Goal: Task Accomplishment & Management: Manage account settings

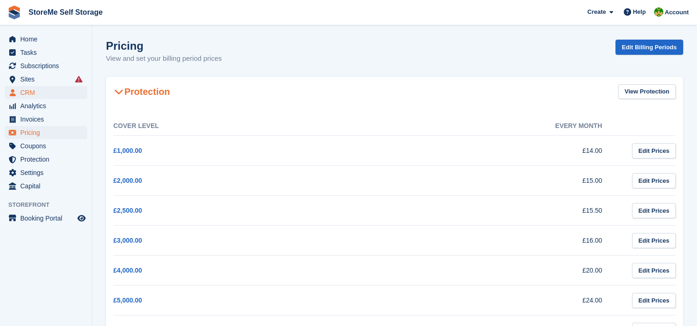
scroll to position [921, 0]
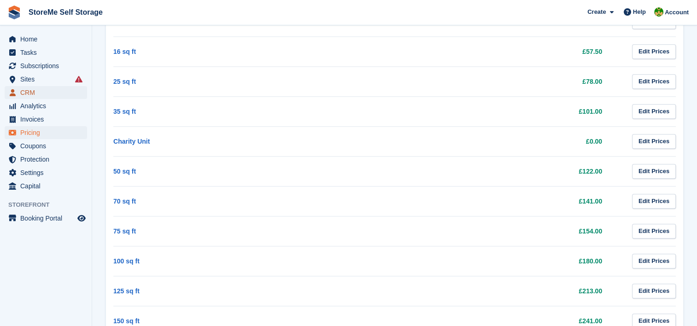
click at [22, 91] on span "CRM" at bounding box center [47, 92] width 55 height 13
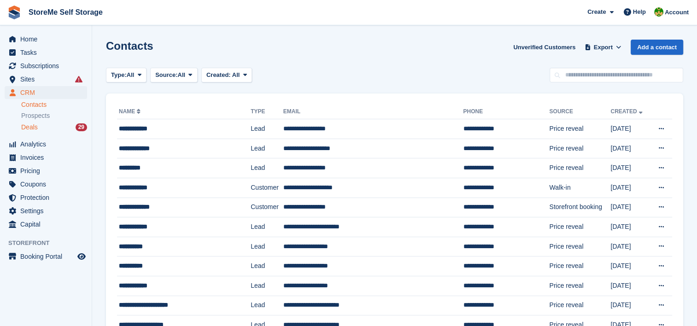
click at [30, 127] on span "Deals" at bounding box center [29, 127] width 17 height 9
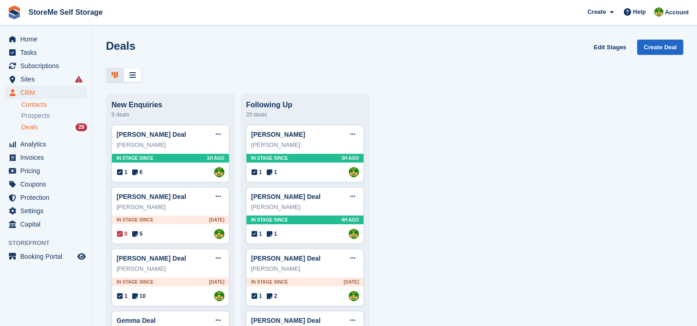
click at [31, 102] on link "Contacts" at bounding box center [54, 104] width 66 height 9
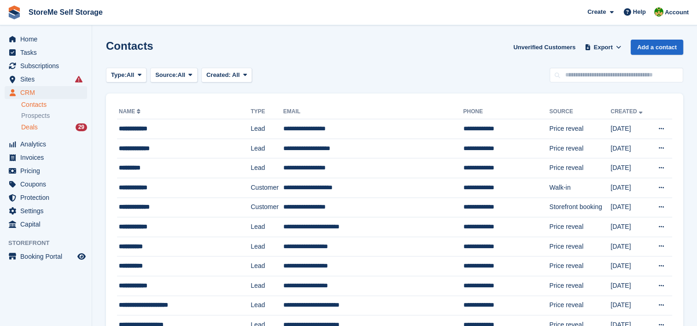
click at [35, 129] on span "Deals" at bounding box center [29, 127] width 17 height 9
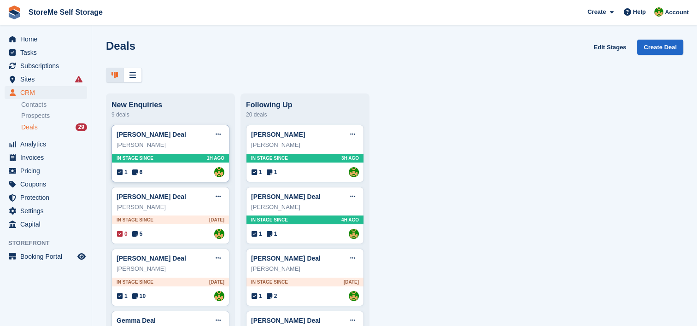
click at [189, 153] on div "[PERSON_NAME] Deal Edit deal [PERSON_NAME] as won [PERSON_NAME] as lost Delete …" at bounding box center [170, 154] width 118 height 58
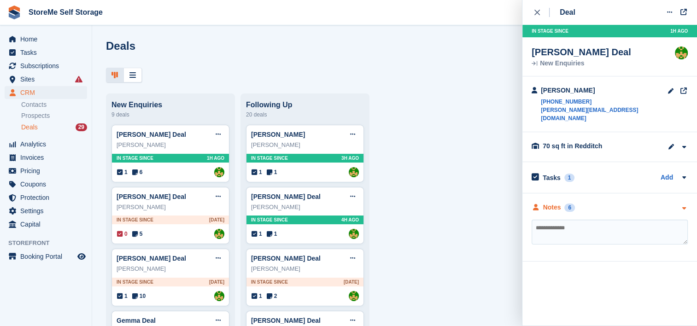
click at [558, 203] on div "Notes" at bounding box center [552, 208] width 18 height 10
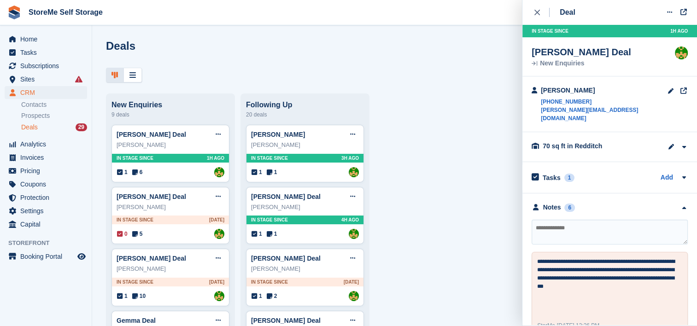
click at [592, 220] on textarea at bounding box center [609, 232] width 156 height 25
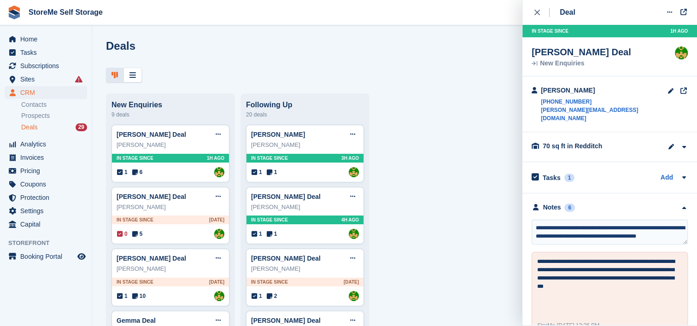
scroll to position [4, 0]
paste textarea "**********"
type textarea "**********"
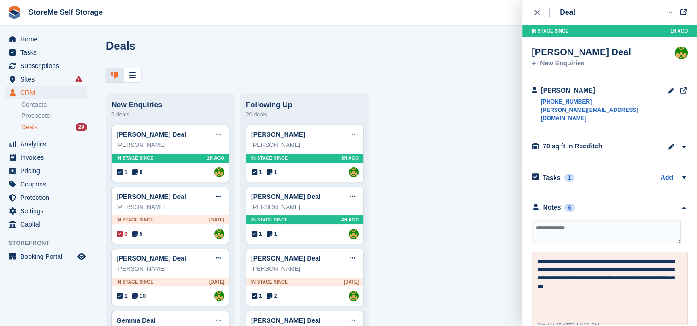
scroll to position [0, 0]
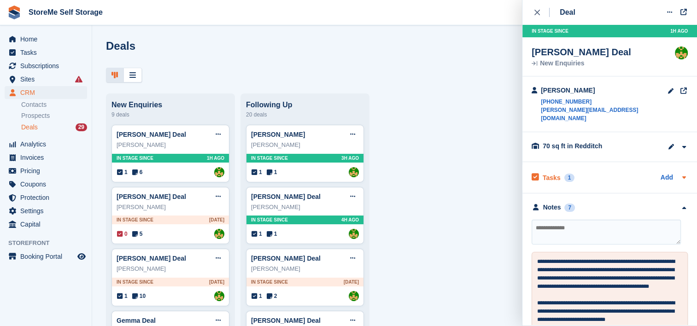
click at [559, 171] on div "Tasks 1" at bounding box center [552, 177] width 43 height 12
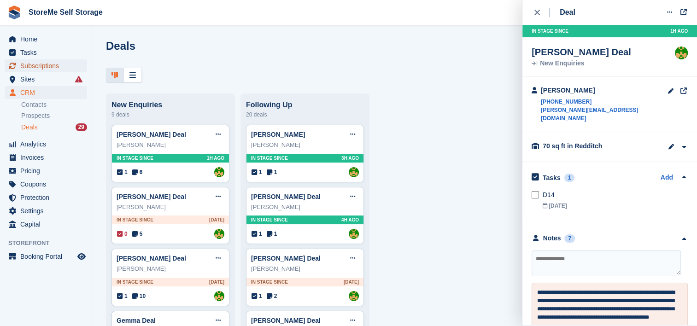
click at [51, 62] on span "Subscriptions" at bounding box center [47, 65] width 55 height 13
